Goal: Transaction & Acquisition: Purchase product/service

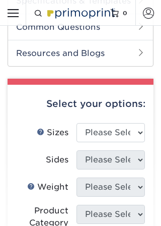
scroll to position [340, 0]
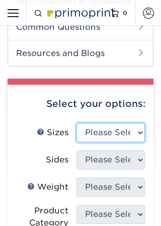
click at [143, 130] on select "Please Select 2.5" x 3.5"" at bounding box center [111, 132] width 69 height 19
click at [140, 127] on select "Please Select 2.5" x 3.5"" at bounding box center [111, 132] width 69 height 19
select select "2.50x3.50"
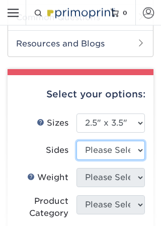
click at [138, 143] on select "Please Select Print Both Sides Print Front Only" at bounding box center [111, 150] width 69 height 19
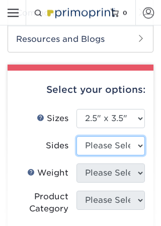
click at [140, 147] on select "Please Select Print Both Sides Print Front Only" at bounding box center [111, 146] width 69 height 19
select select "13abbda7-1d64-4f25-8bb2-c179b224825d"
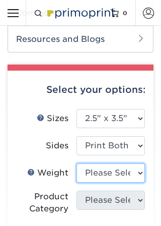
click at [135, 180] on select "Please Select 16PT 14PT" at bounding box center [111, 172] width 69 height 19
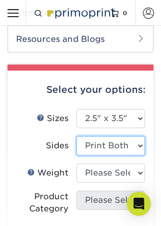
click at [134, 141] on select "Please Select Print Both Sides Print Front Only" at bounding box center [111, 145] width 69 height 19
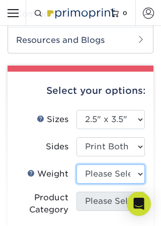
click at [135, 168] on select "Please Select 16PT 14PT" at bounding box center [111, 174] width 69 height 19
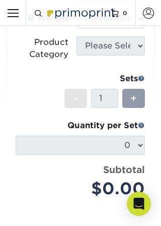
scroll to position [498, 0]
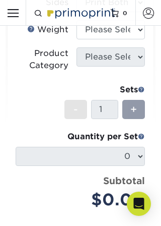
click at [138, 111] on div "+" at bounding box center [134, 109] width 23 height 19
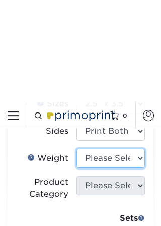
click at [132, 66] on select "Please Select 16PT 14PT" at bounding box center [111, 55] width 69 height 19
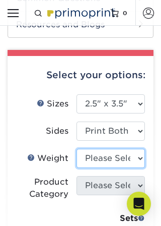
select select "14PT"
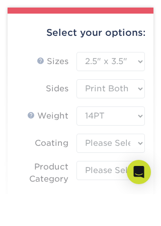
scroll to position [411, 0]
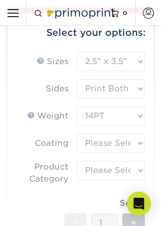
click at [136, 149] on form "Sizes Help Sizes Please Select 2.5" x 3.5" Sides Please Select 16PT - 1" at bounding box center [81, 199] width 130 height 294
click at [135, 143] on form "Sizes Help Sizes Please Select 2.5" x 3.5" Sides Please Select 16PT - 1" at bounding box center [81, 199] width 130 height 294
click at [136, 143] on form "Sizes Help Sizes Please Select 2.5" x 3.5" Sides Please Select 16PT - 1" at bounding box center [81, 199] width 130 height 294
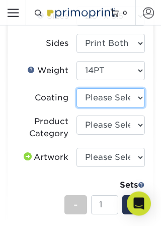
click at [136, 94] on select at bounding box center [111, 98] width 69 height 19
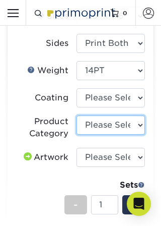
click at [140, 126] on select "Please Select Trading Cards" at bounding box center [111, 125] width 69 height 19
select select "c2f9bce9-36c2-409d-b101-c29d9d031e18"
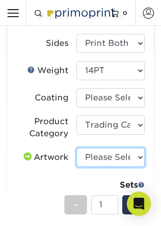
click at [142, 156] on select "Please Select I will upload files I need a design - $100" at bounding box center [111, 157] width 69 height 19
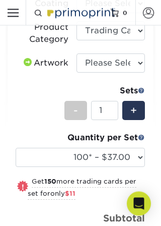
scroll to position [551, 0]
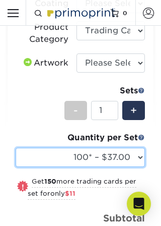
click at [134, 152] on select "100* – $37.00 250* – $48.00 500* – $59.00 1000 – $72.00 2500 – $144.00 5000 – $…" at bounding box center [81, 157] width 130 height 19
select select "500* – $59.00"
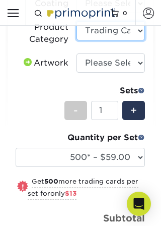
click at [129, 30] on select "Please Select Trading Cards" at bounding box center [111, 30] width 69 height 19
